Goal: Information Seeking & Learning: Learn about a topic

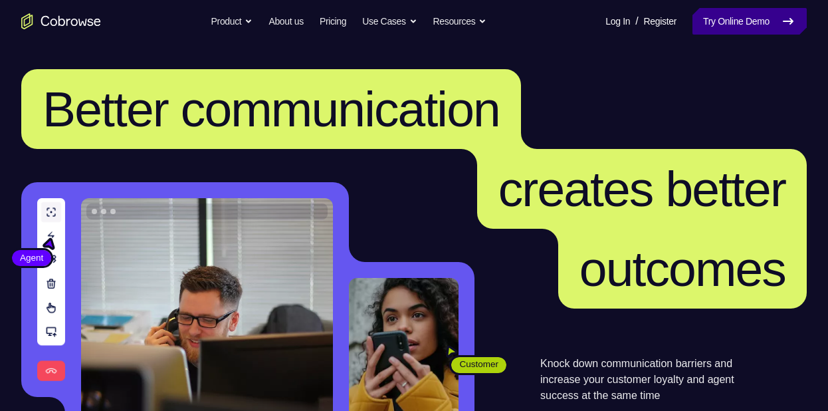
click at [724, 23] on link "Try Online Demo" at bounding box center [749, 21] width 114 height 27
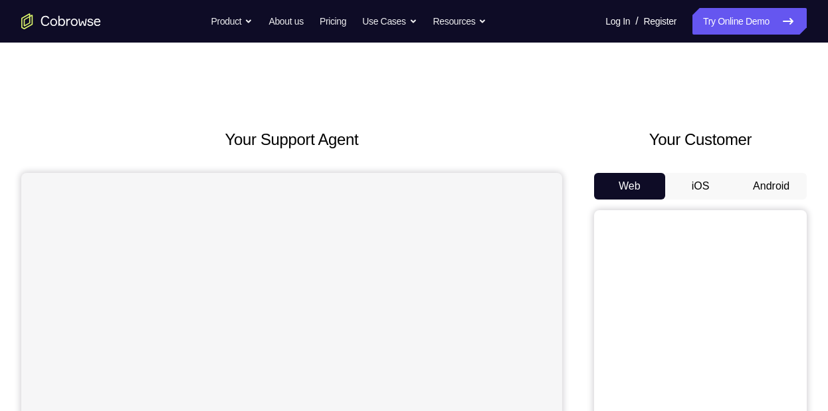
click at [758, 188] on button "Android" at bounding box center [771, 186] width 71 height 27
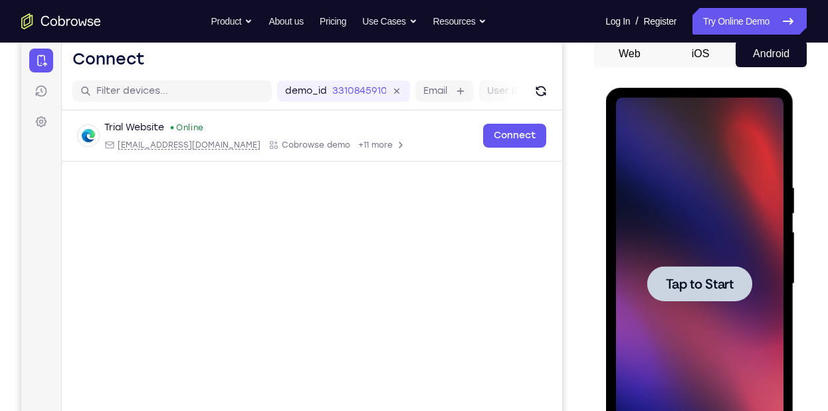
click at [649, 288] on div at bounding box center [699, 283] width 105 height 35
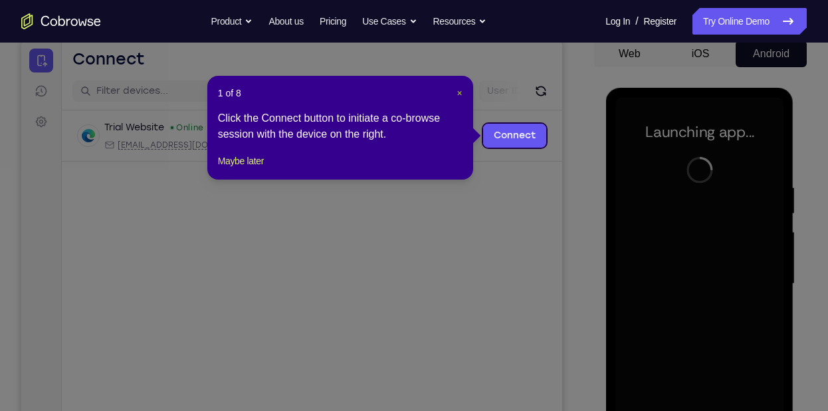
click at [461, 97] on span "×" at bounding box center [459, 93] width 5 height 11
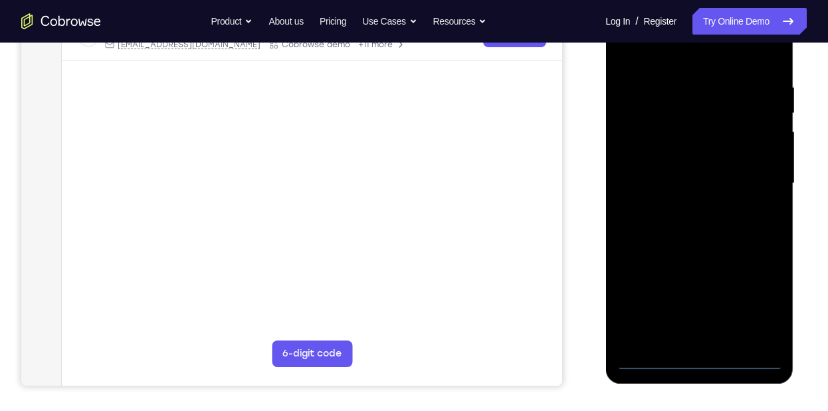
scroll to position [233, 0]
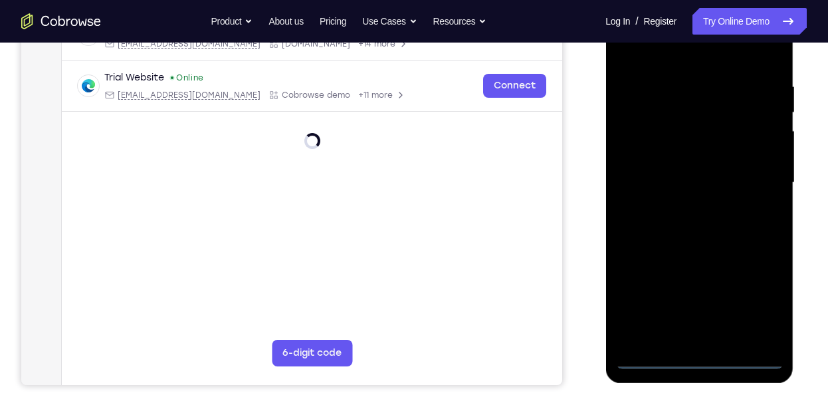
click at [703, 352] on div at bounding box center [698, 183] width 167 height 372
click at [692, 351] on div at bounding box center [698, 183] width 167 height 372
click at [701, 356] on div at bounding box center [698, 183] width 167 height 372
click at [756, 306] on div at bounding box center [698, 183] width 167 height 372
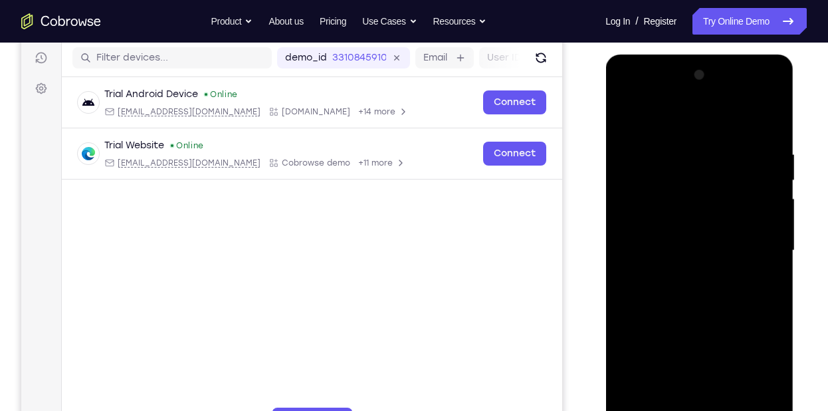
scroll to position [165, 0]
click at [679, 134] on div at bounding box center [698, 251] width 167 height 372
click at [758, 250] on div at bounding box center [698, 251] width 167 height 372
click at [687, 277] on div at bounding box center [698, 251] width 167 height 372
click at [708, 219] on div at bounding box center [698, 251] width 167 height 372
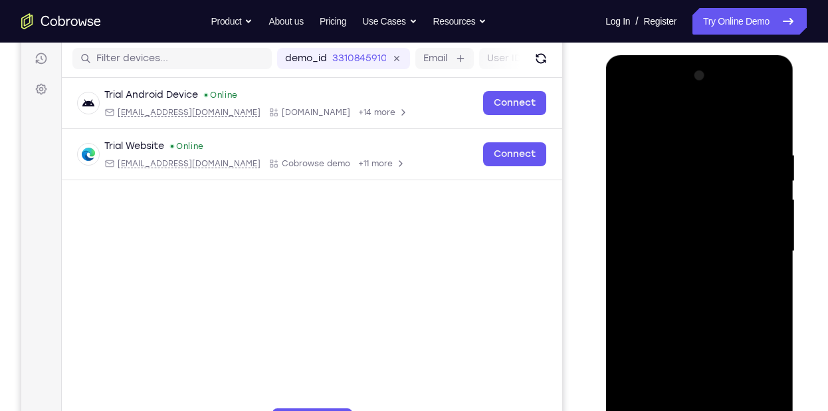
click at [664, 245] on div at bounding box center [698, 251] width 167 height 372
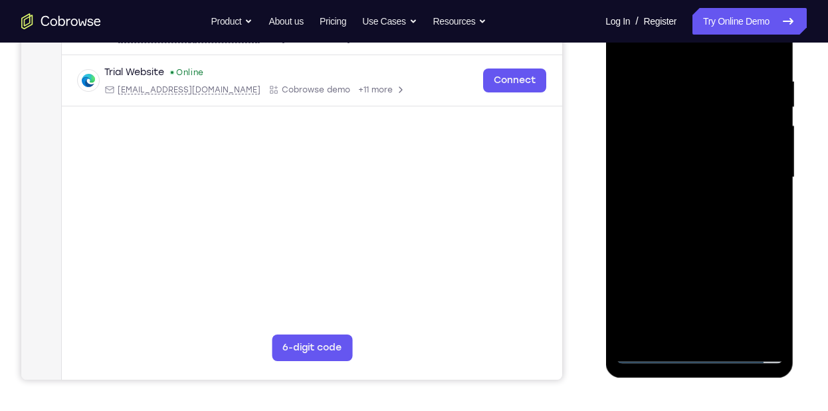
scroll to position [245, 0]
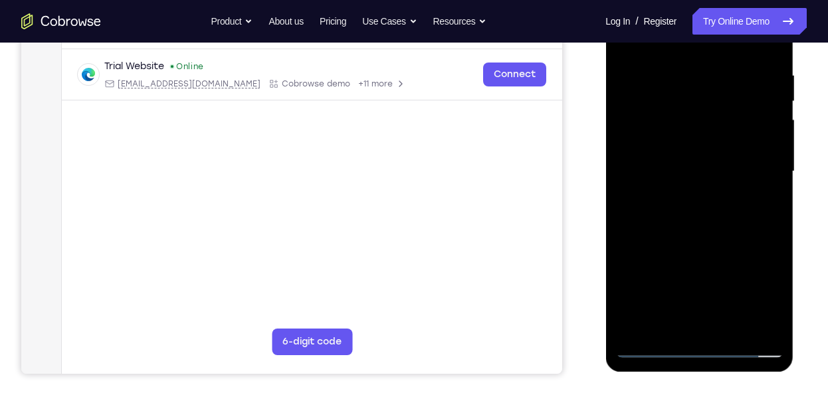
click at [707, 140] on div at bounding box center [698, 171] width 167 height 372
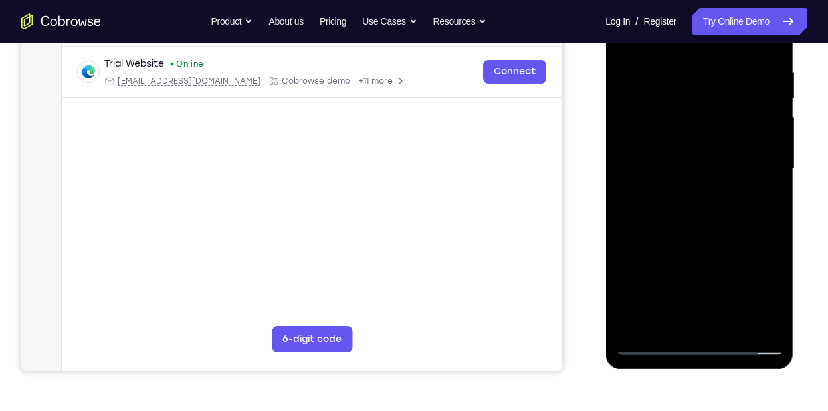
scroll to position [248, 0]
click at [684, 83] on div at bounding box center [698, 168] width 167 height 372
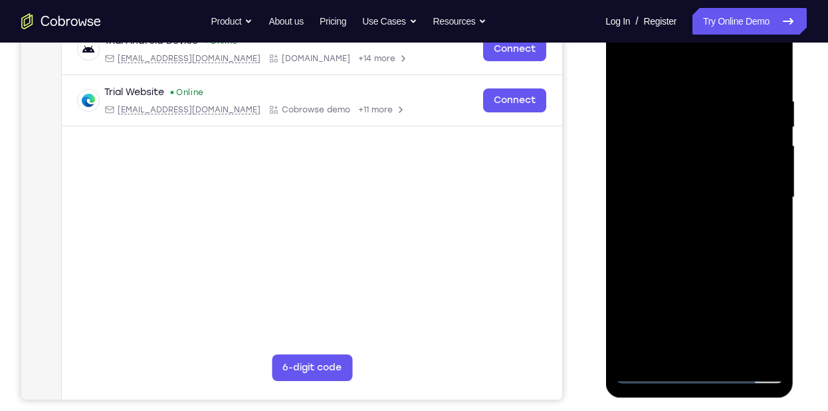
scroll to position [218, 0]
click at [774, 70] on div at bounding box center [698, 198] width 167 height 372
drag, startPoint x: 756, startPoint y: 197, endPoint x: 766, endPoint y: 156, distance: 42.2
click at [766, 156] on div at bounding box center [698, 198] width 167 height 372
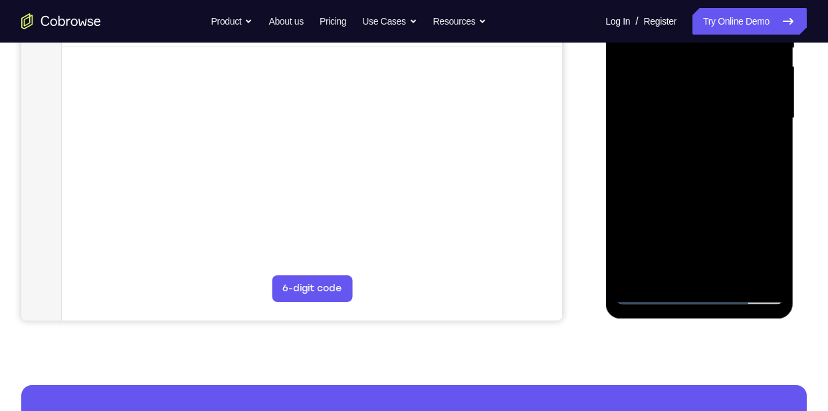
click at [738, 269] on div at bounding box center [698, 118] width 167 height 372
click at [702, 188] on div at bounding box center [698, 118] width 167 height 372
click at [648, 104] on div at bounding box center [698, 118] width 167 height 372
click at [663, 132] on div at bounding box center [698, 118] width 167 height 372
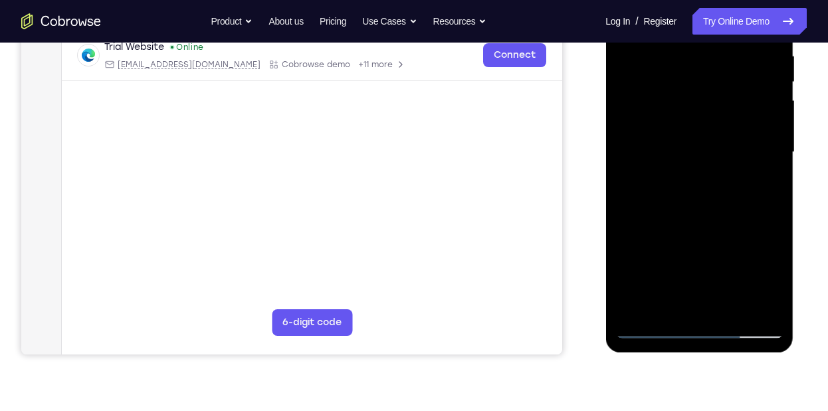
scroll to position [263, 0]
click at [731, 304] on div at bounding box center [698, 153] width 167 height 372
click at [685, 156] on div at bounding box center [698, 153] width 167 height 372
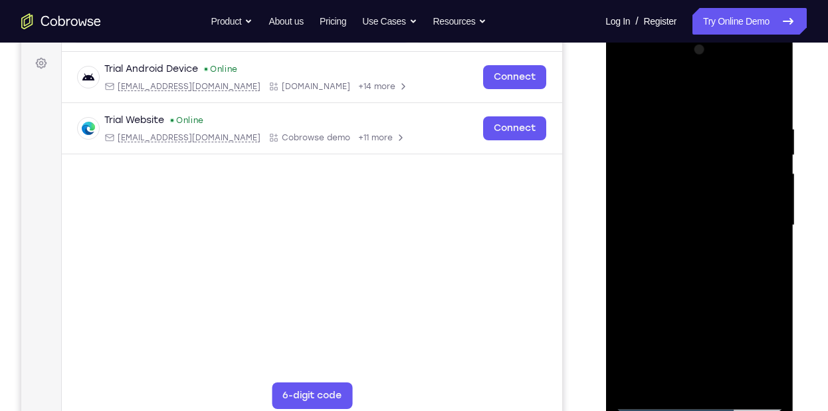
click at [620, 97] on div at bounding box center [698, 225] width 167 height 372
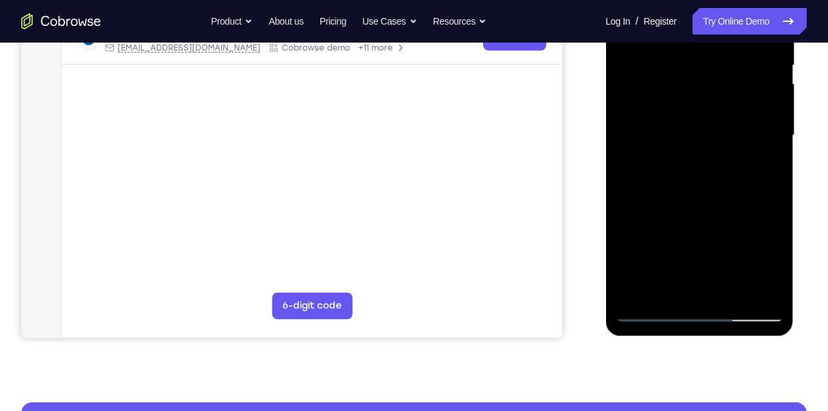
scroll to position [258, 0]
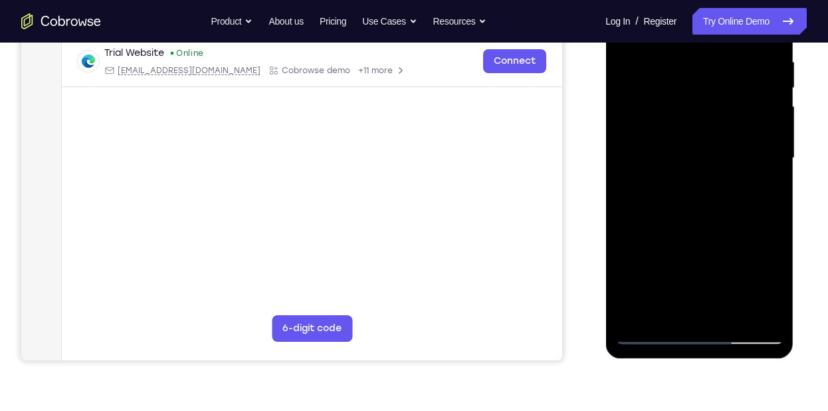
click at [774, 84] on div at bounding box center [698, 158] width 167 height 372
click at [730, 162] on div at bounding box center [698, 158] width 167 height 372
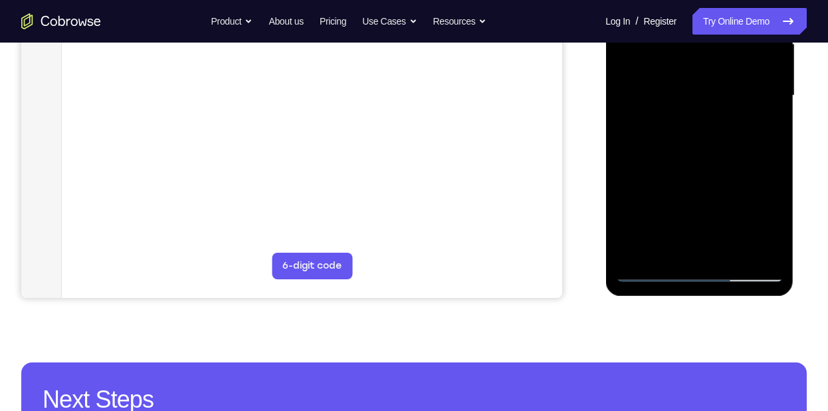
scroll to position [344, 0]
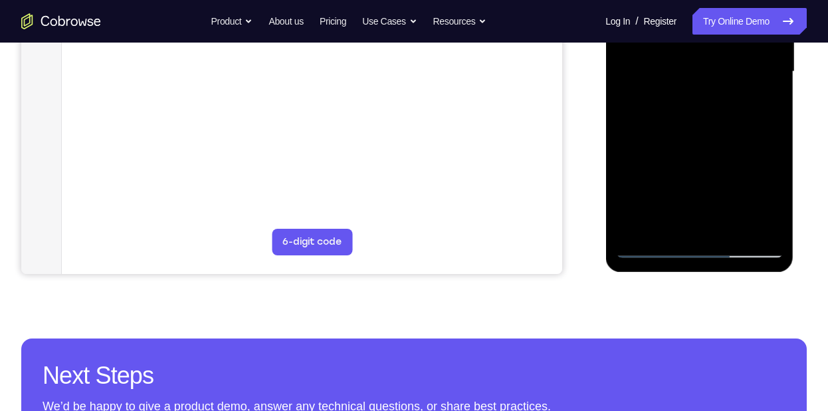
click at [656, 249] on div at bounding box center [698, 72] width 167 height 372
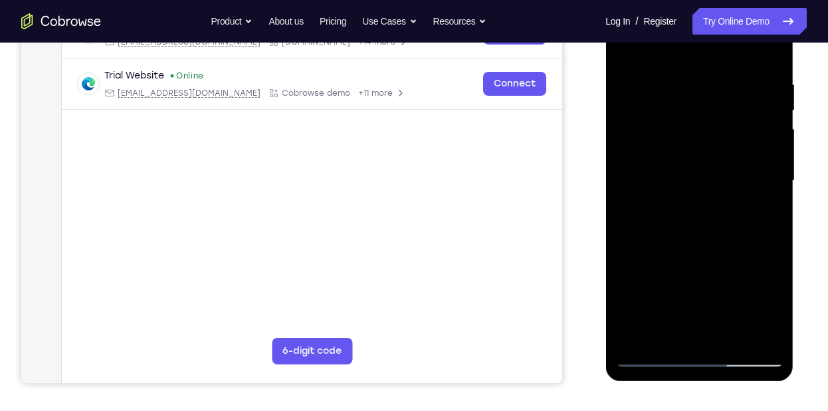
scroll to position [235, 0]
click at [628, 47] on div at bounding box center [698, 181] width 167 height 372
click at [688, 79] on div at bounding box center [698, 181] width 167 height 372
click at [747, 161] on div at bounding box center [698, 181] width 167 height 372
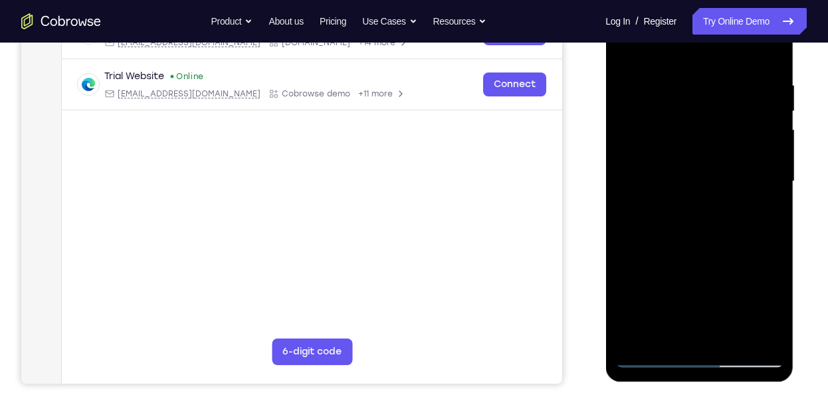
click at [740, 165] on div at bounding box center [698, 181] width 167 height 372
click at [772, 193] on div at bounding box center [698, 181] width 167 height 372
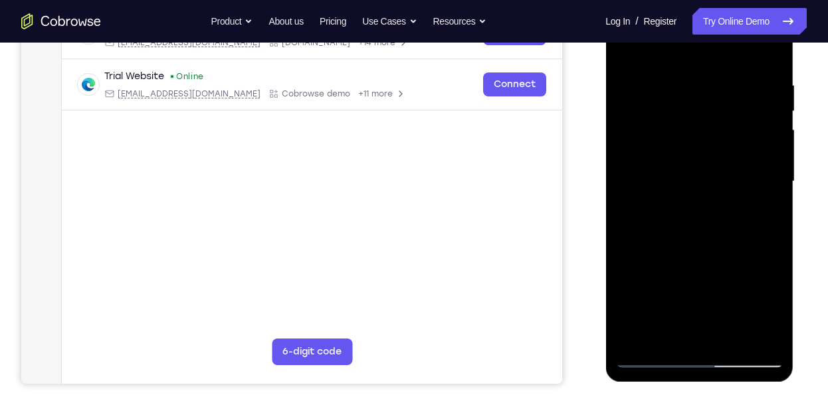
click at [766, 51] on div at bounding box center [698, 181] width 167 height 372
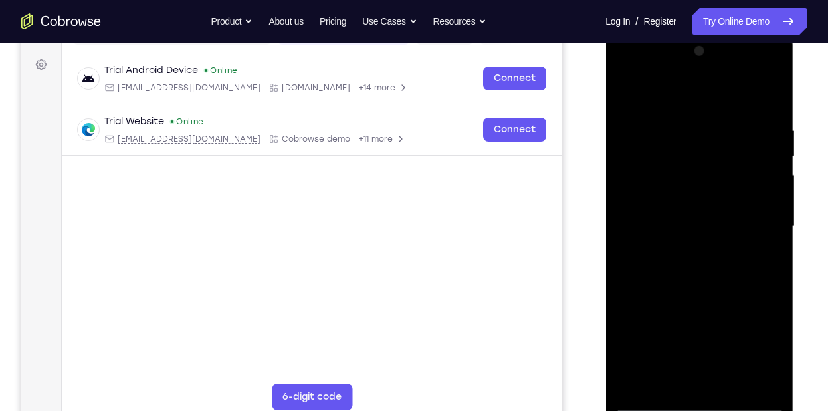
drag, startPoint x: 722, startPoint y: 233, endPoint x: 728, endPoint y: 135, distance: 97.9
click at [728, 135] on div at bounding box center [698, 227] width 167 height 372
click at [771, 367] on div at bounding box center [698, 227] width 167 height 372
click at [756, 385] on div at bounding box center [698, 227] width 167 height 372
drag, startPoint x: 688, startPoint y: 221, endPoint x: 673, endPoint y: 351, distance: 130.6
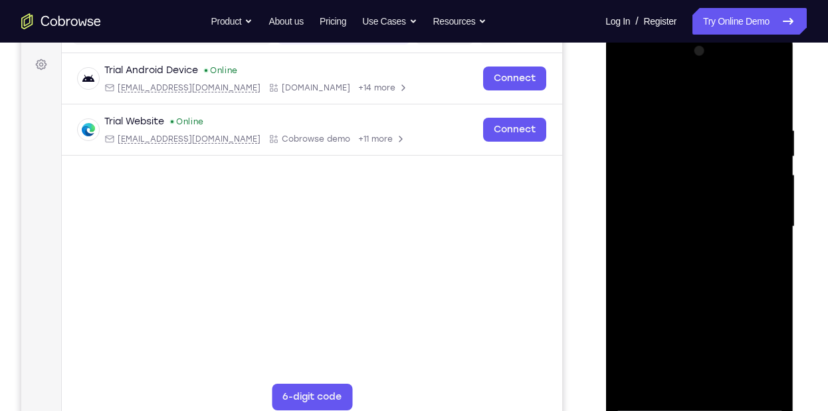
click at [673, 351] on div at bounding box center [698, 227] width 167 height 372
drag, startPoint x: 697, startPoint y: 187, endPoint x: 698, endPoint y: 372, distance: 184.8
click at [698, 372] on div at bounding box center [698, 227] width 167 height 372
drag, startPoint x: 703, startPoint y: 219, endPoint x: 703, endPoint y: 382, distance: 162.8
click at [703, 382] on div at bounding box center [698, 227] width 167 height 372
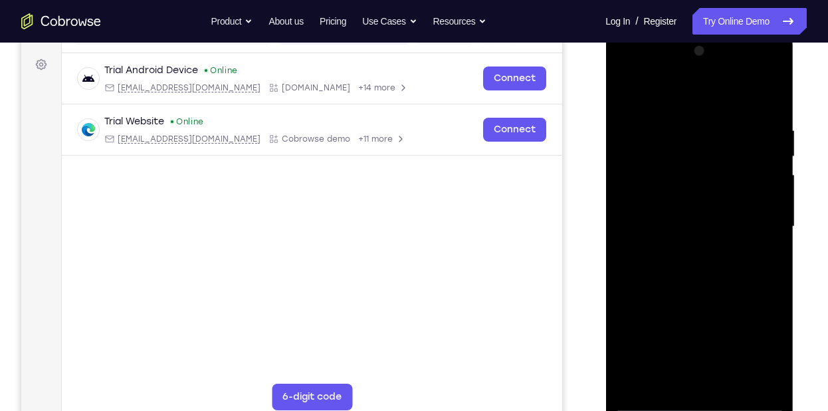
drag, startPoint x: 702, startPoint y: 211, endPoint x: 692, endPoint y: 310, distance: 100.1
click at [692, 310] on div at bounding box center [698, 227] width 167 height 372
drag, startPoint x: 719, startPoint y: 173, endPoint x: 714, endPoint y: 301, distance: 127.7
click at [714, 301] on div at bounding box center [698, 227] width 167 height 372
click at [633, 385] on div at bounding box center [698, 227] width 167 height 372
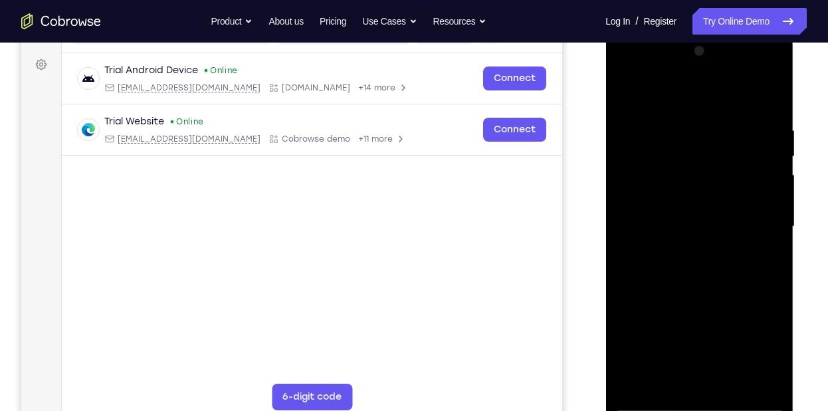
drag, startPoint x: 720, startPoint y: 275, endPoint x: 736, endPoint y: 166, distance: 110.1
click at [736, 166] on div at bounding box center [698, 227] width 167 height 372
drag, startPoint x: 700, startPoint y: 312, endPoint x: 721, endPoint y: 205, distance: 109.0
click at [721, 205] on div at bounding box center [698, 227] width 167 height 372
click at [640, 378] on div at bounding box center [698, 227] width 167 height 372
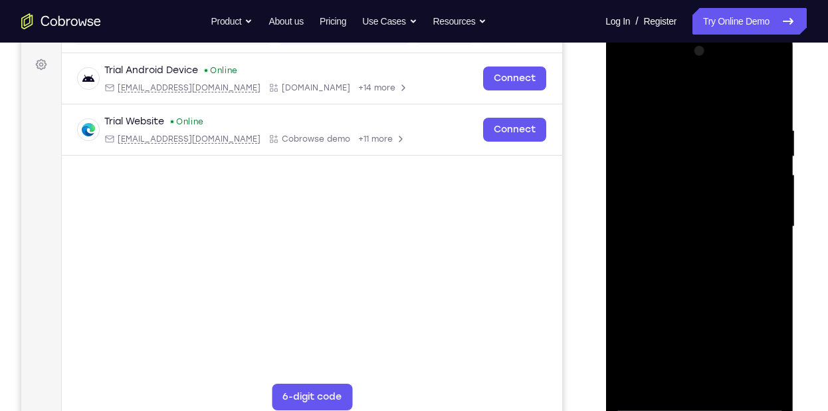
click at [728, 385] on div at bounding box center [698, 227] width 167 height 372
drag, startPoint x: 688, startPoint y: 328, endPoint x: 710, endPoint y: 221, distance: 109.1
click at [710, 221] on div at bounding box center [698, 227] width 167 height 372
click at [681, 320] on div at bounding box center [698, 227] width 167 height 372
click at [623, 92] on div at bounding box center [698, 227] width 167 height 372
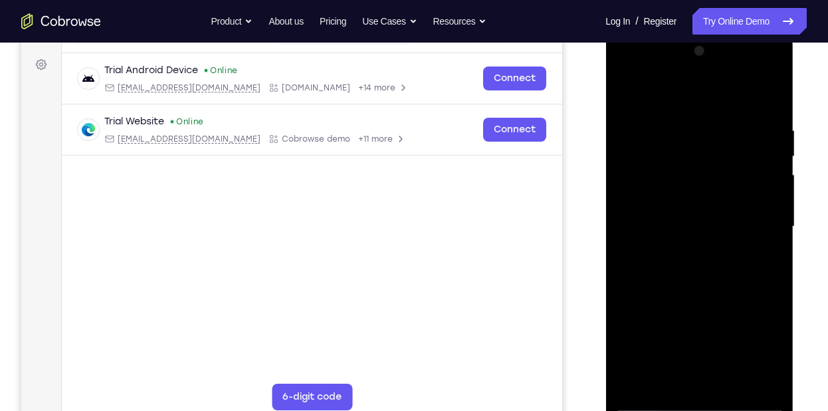
drag, startPoint x: 676, startPoint y: 321, endPoint x: 705, endPoint y: 119, distance: 204.1
click at [705, 119] on div at bounding box center [698, 227] width 167 height 372
click at [673, 310] on div at bounding box center [698, 227] width 167 height 372
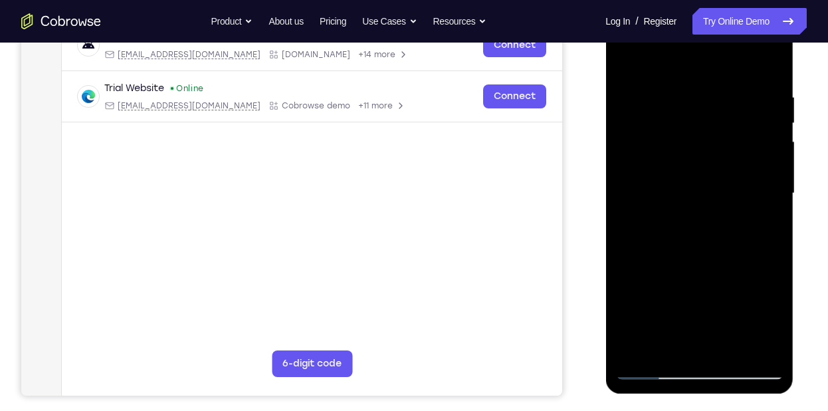
click at [664, 342] on div at bounding box center [698, 193] width 167 height 372
click at [661, 371] on div at bounding box center [698, 193] width 167 height 372
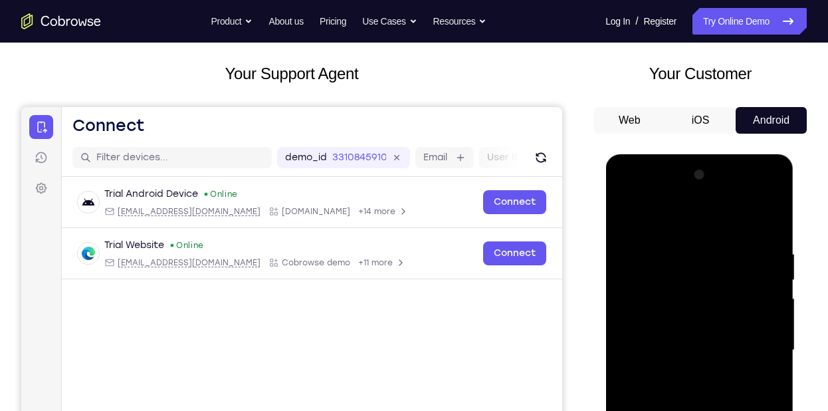
click at [632, 213] on div at bounding box center [698, 350] width 167 height 372
drag, startPoint x: 717, startPoint y: 334, endPoint x: 710, endPoint y: 437, distance: 103.9
click at [710, 410] on div at bounding box center [698, 350] width 167 height 372
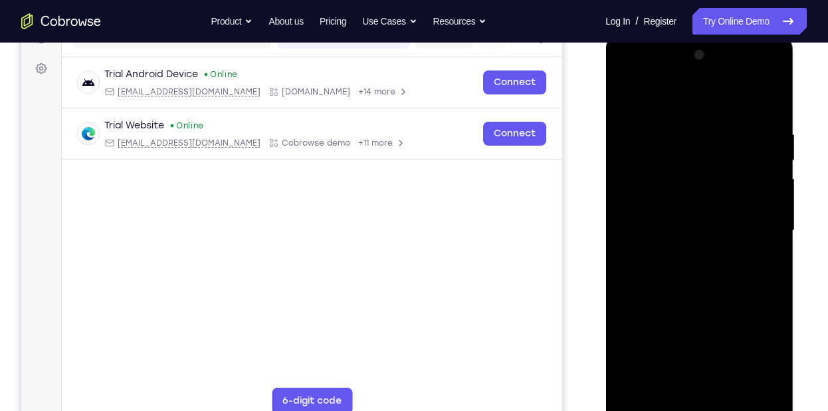
scroll to position [187, 0]
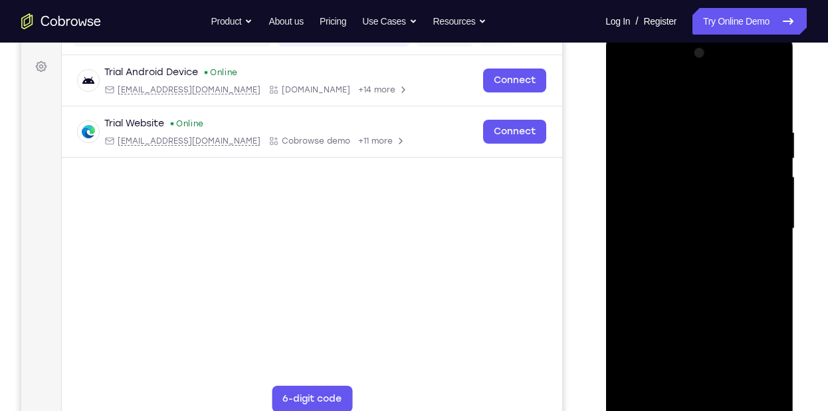
drag, startPoint x: 716, startPoint y: 266, endPoint x: 710, endPoint y: 444, distance: 178.2
click at [710, 410] on html "Online web based iOS Simulators and Android Emulators. Run iPhone, iPad, Mobile…" at bounding box center [699, 232] width 189 height 399
click at [652, 400] on div at bounding box center [698, 229] width 167 height 372
click at [629, 100] on div at bounding box center [698, 229] width 167 height 372
